Goal: Information Seeking & Learning: Learn about a topic

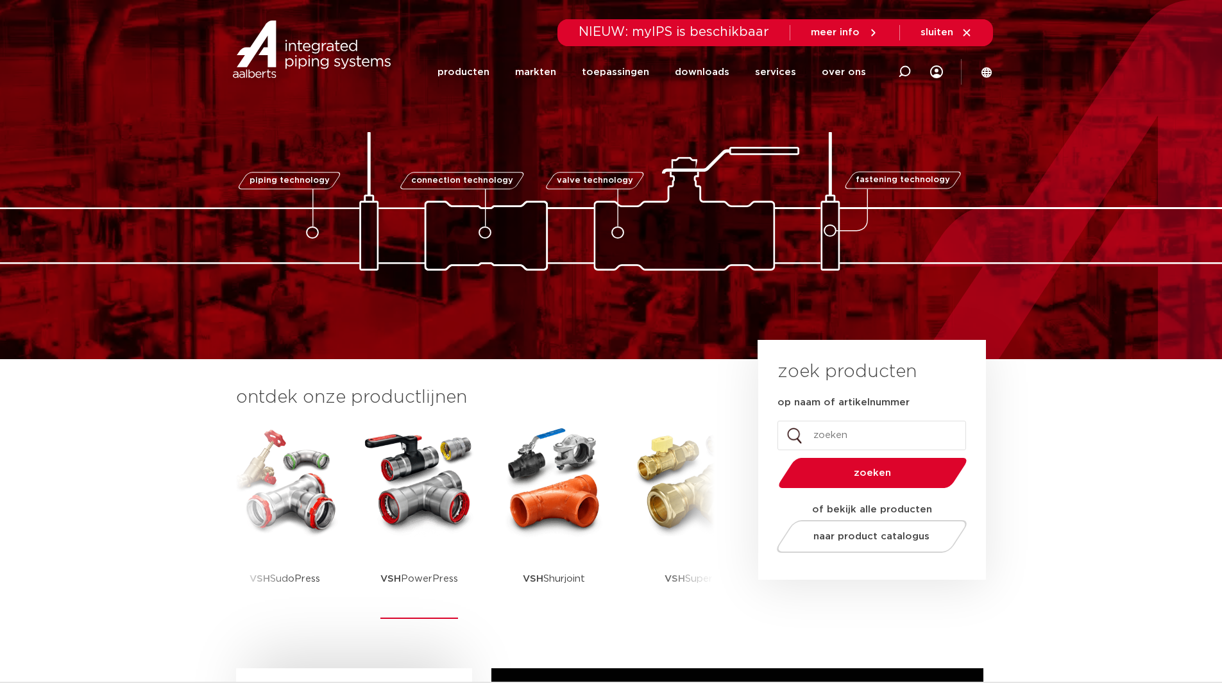
click at [409, 515] on img at bounding box center [419, 480] width 115 height 115
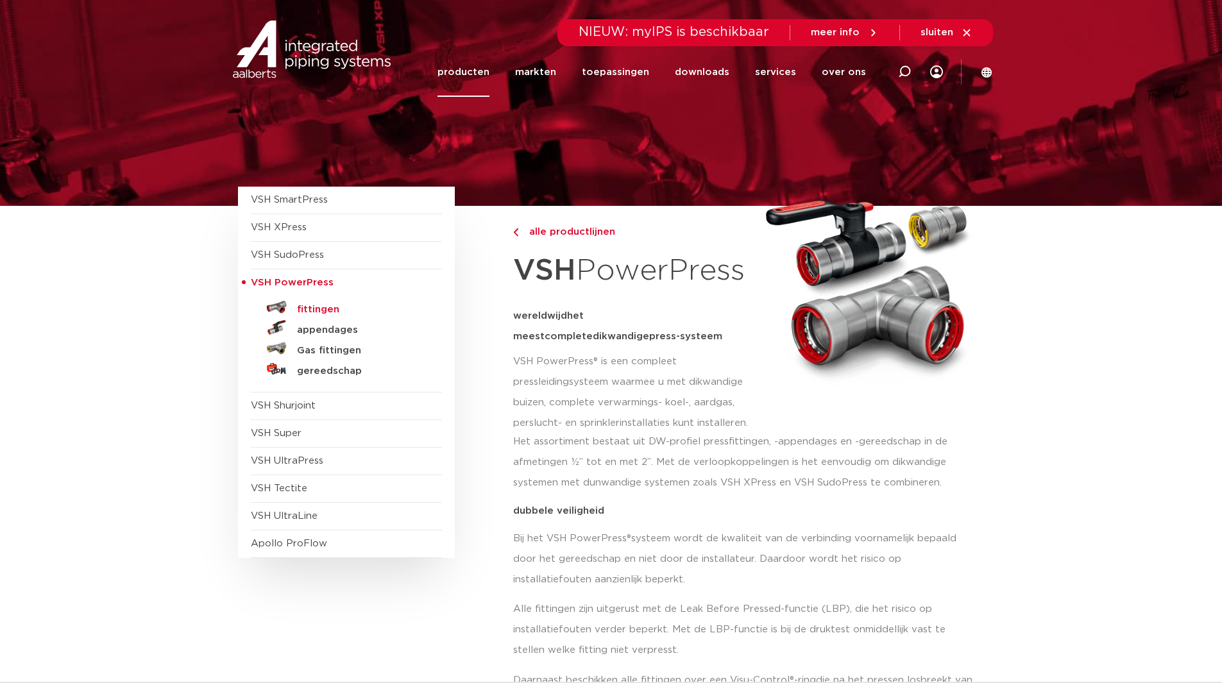
click at [311, 309] on h5 "fittingen" at bounding box center [360, 310] width 127 height 12
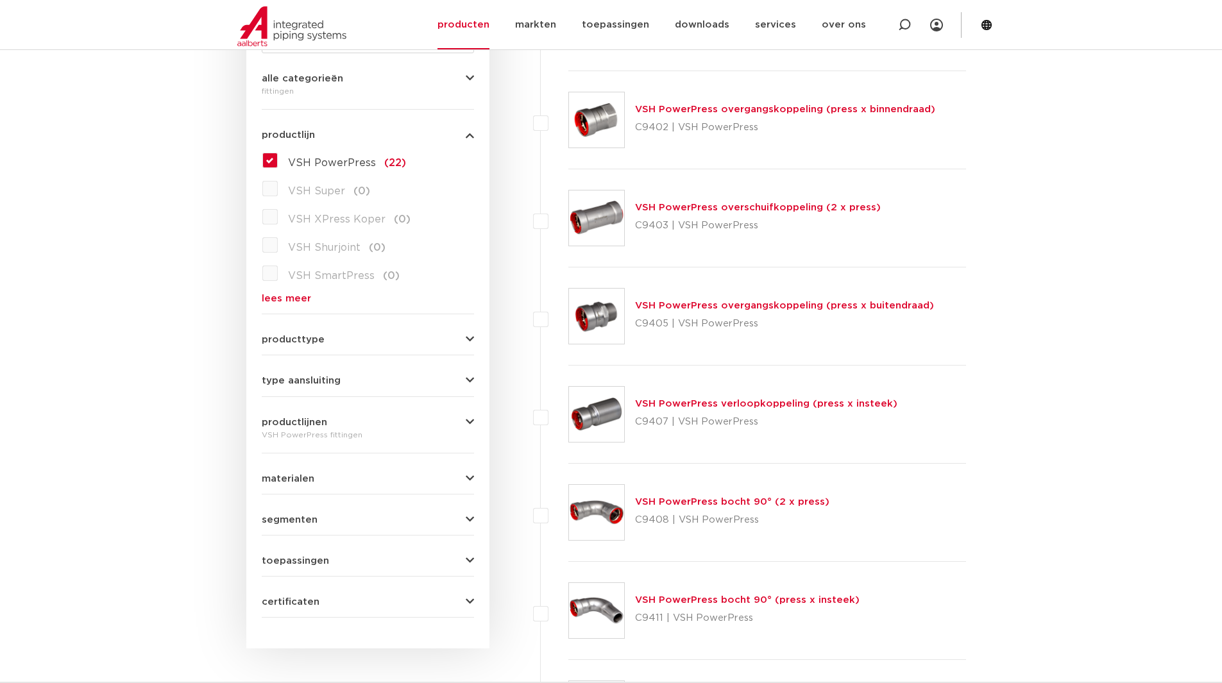
scroll to position [287, 0]
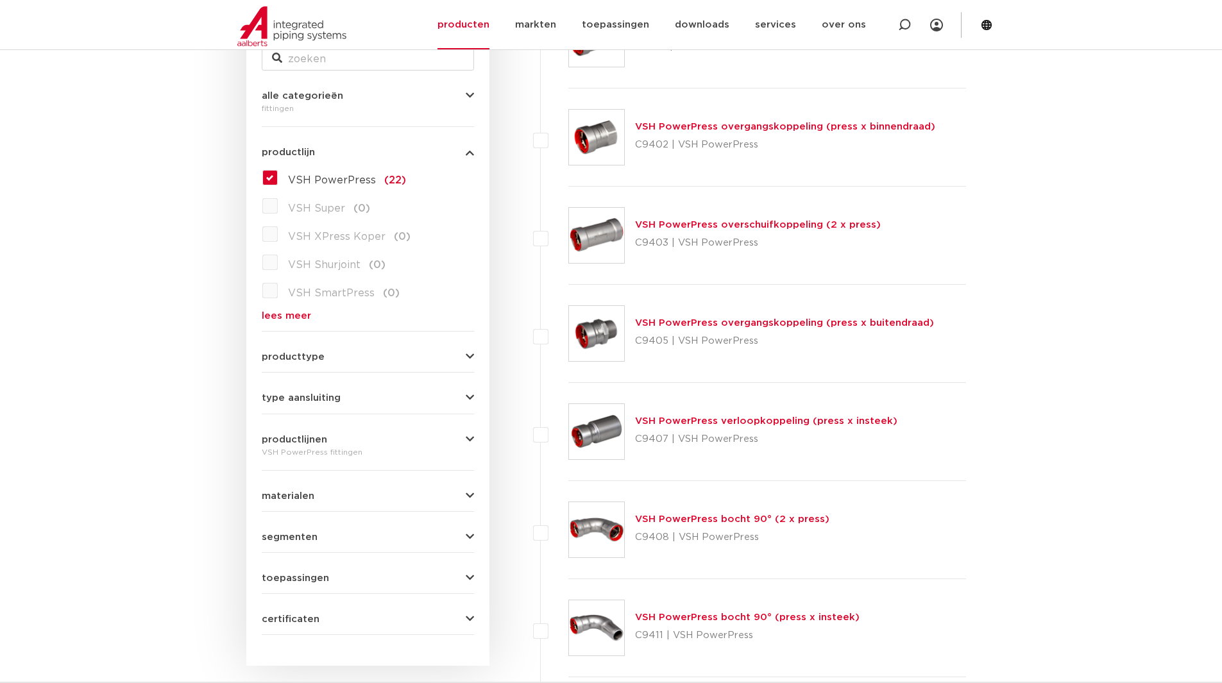
click at [668, 320] on link "VSH PowerPress overgangskoppeling (press x buitendraad)" at bounding box center [784, 323] width 299 height 10
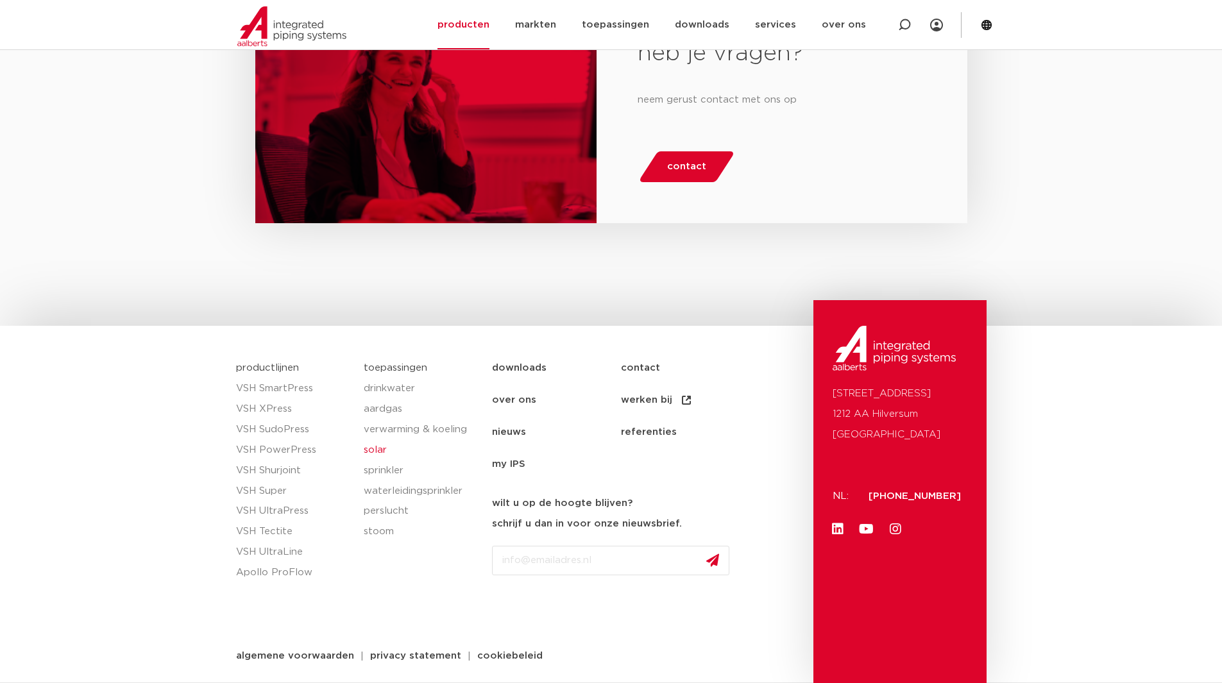
scroll to position [1303, 0]
drag, startPoint x: 461, startPoint y: 386, endPoint x: 442, endPoint y: 359, distance: 33.3
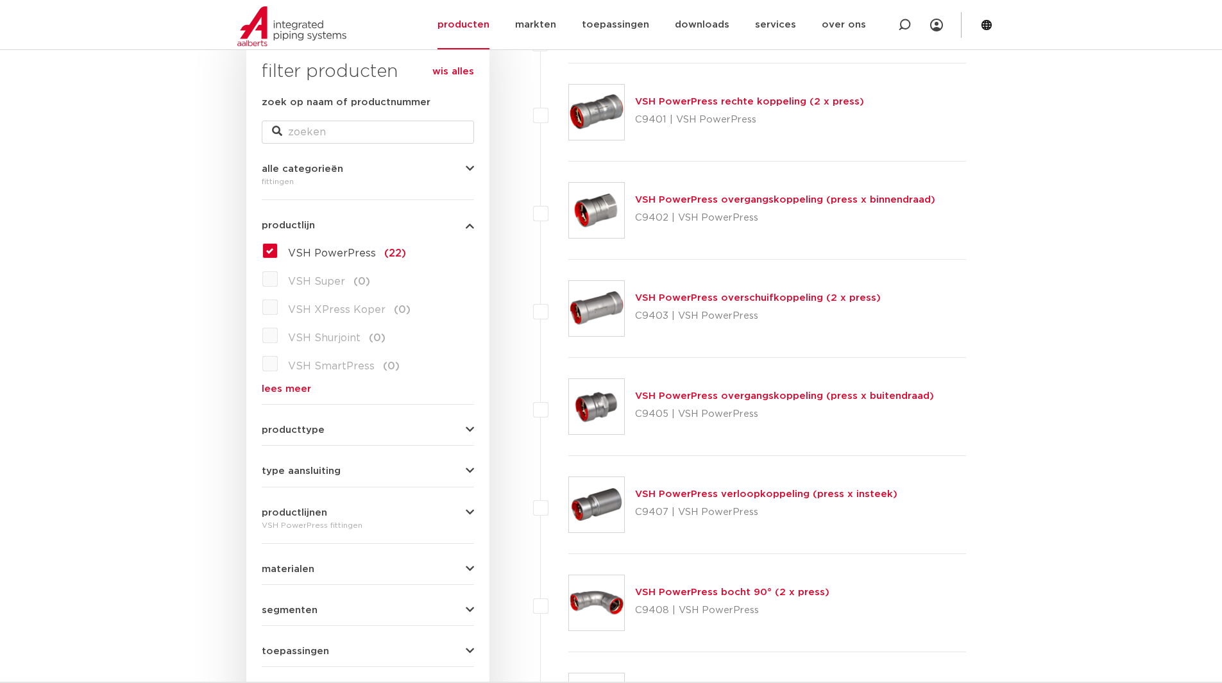
scroll to position [192, 0]
